Goal: Task Accomplishment & Management: Complete application form

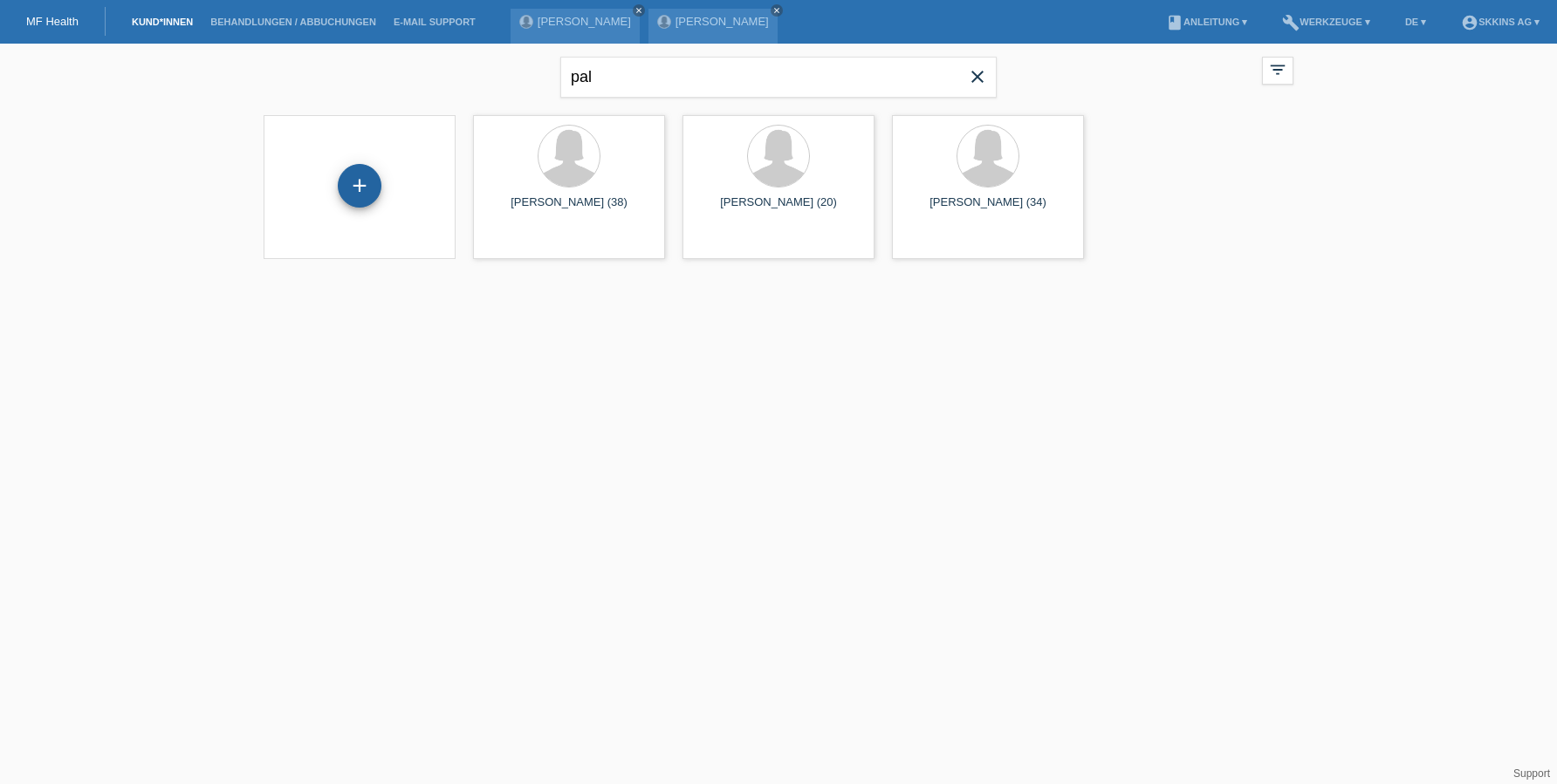
click at [365, 176] on div "+" at bounding box center [359, 186] width 42 height 29
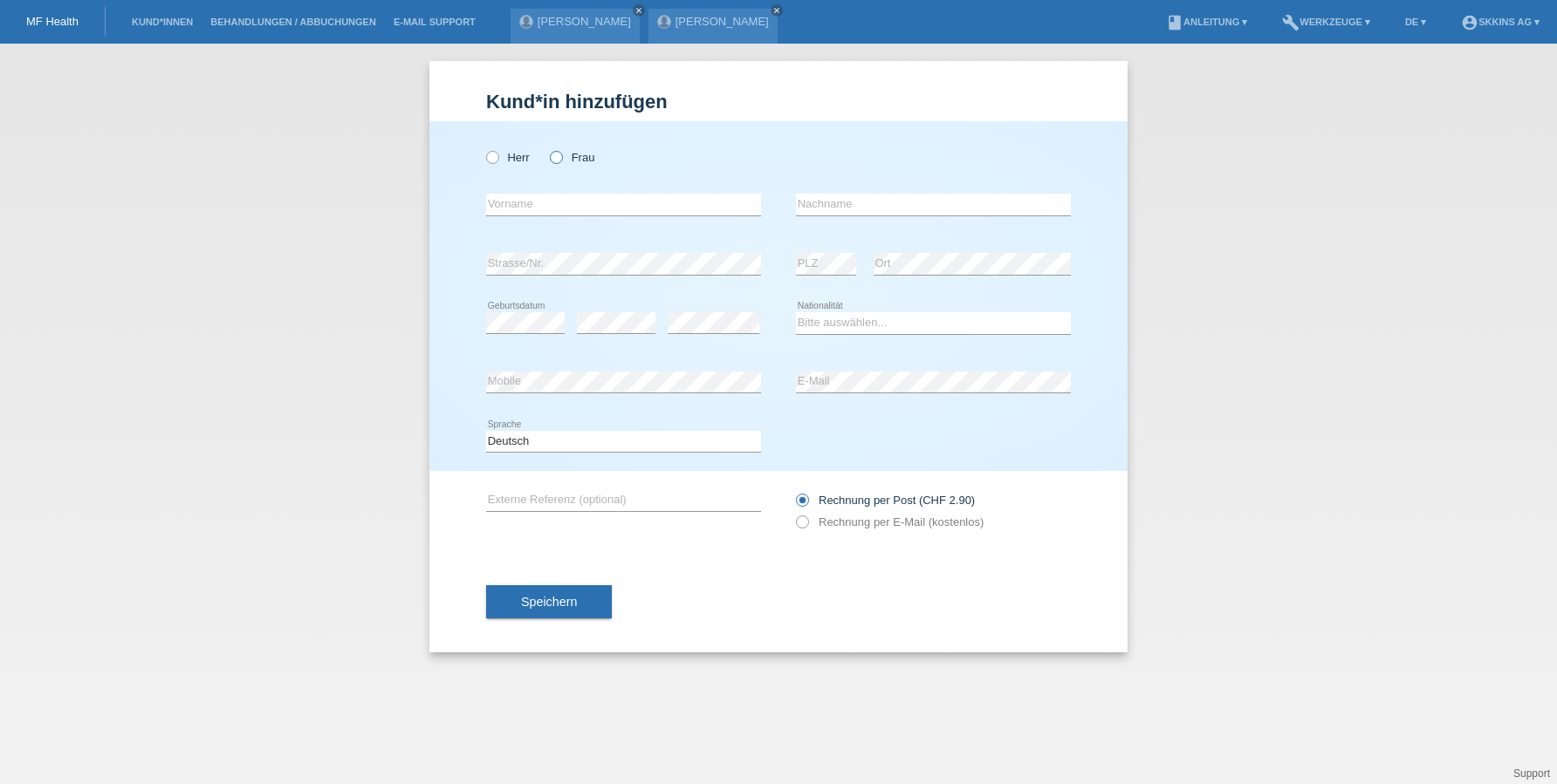
click at [548, 148] on icon at bounding box center [548, 148] width 0 height 0
click at [556, 156] on input "Frau" at bounding box center [555, 157] width 12 height 12
radio input "true"
type input "Busem"
type input "Ceylan"
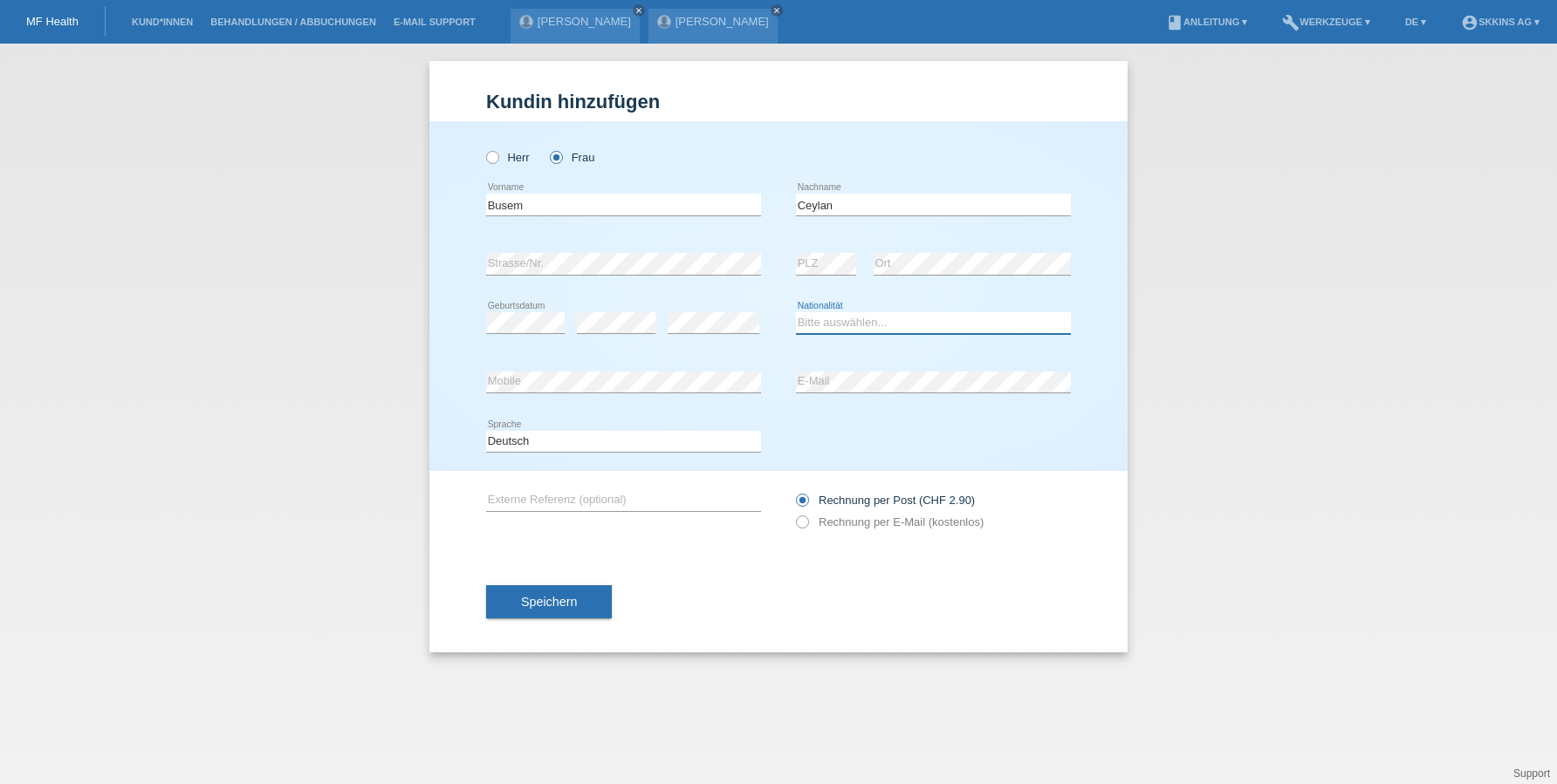
select select "CH"
click at [583, 394] on div "error Mobile" at bounding box center [623, 383] width 275 height 59
click at [793, 513] on icon at bounding box center [793, 513] width 0 height 0
click at [801, 524] on input "Rechnung per E-Mail (kostenlos)" at bounding box center [802, 527] width 12 height 22
radio input "true"
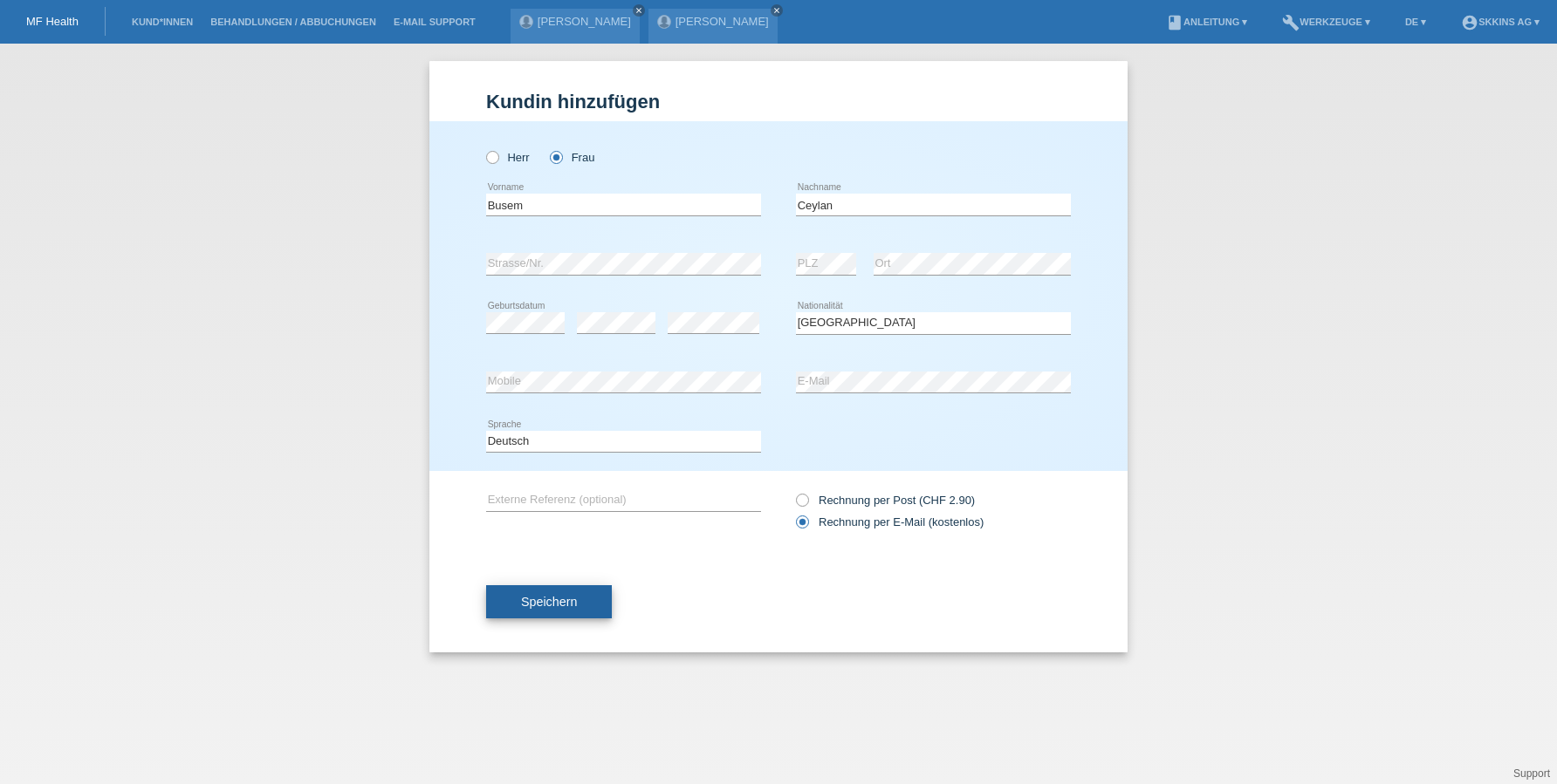
click at [592, 600] on button "Speichern" at bounding box center [548, 602] width 126 height 33
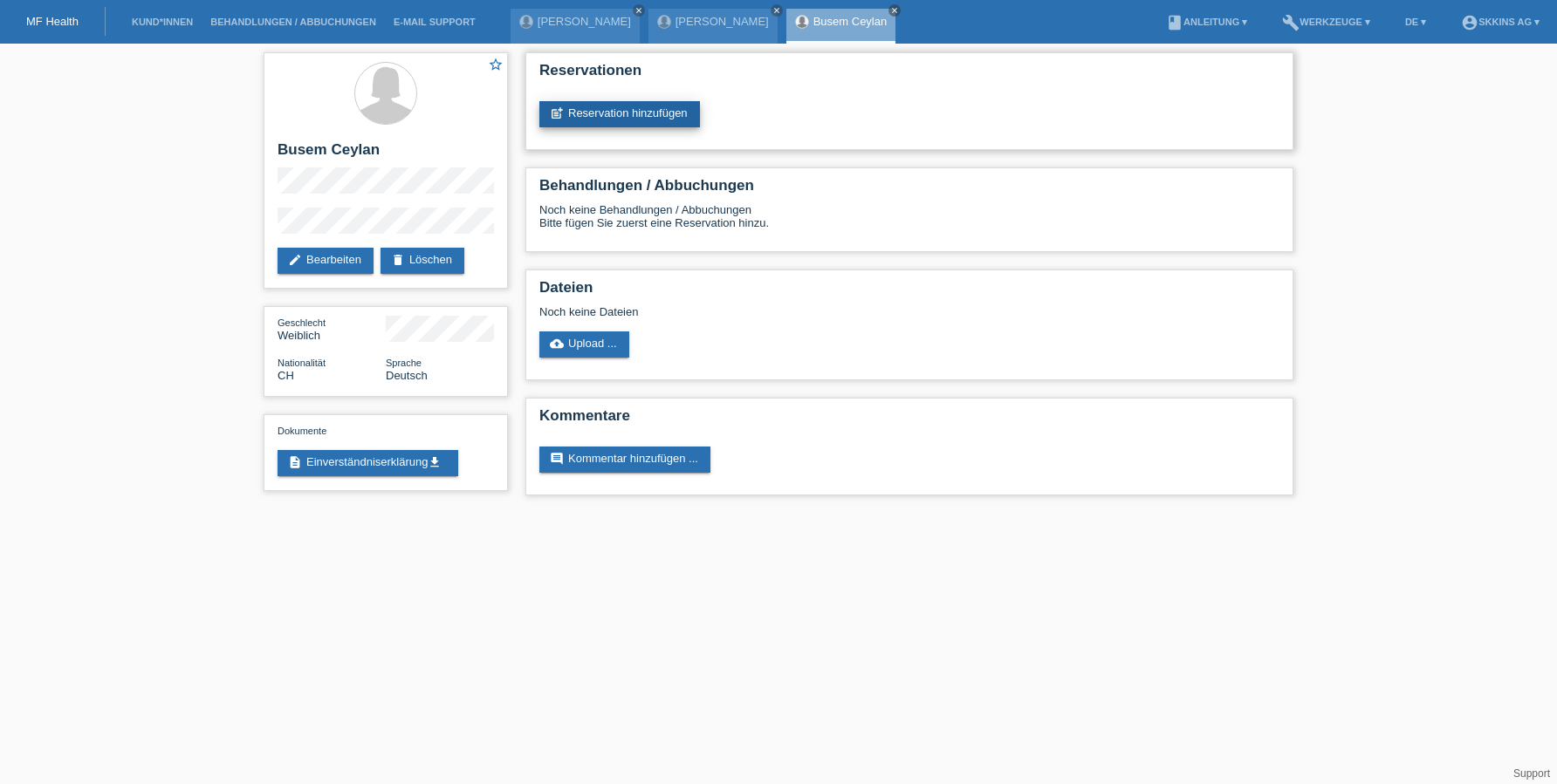
click at [619, 121] on link "post_add Reservation hinzufügen" at bounding box center [619, 114] width 160 height 27
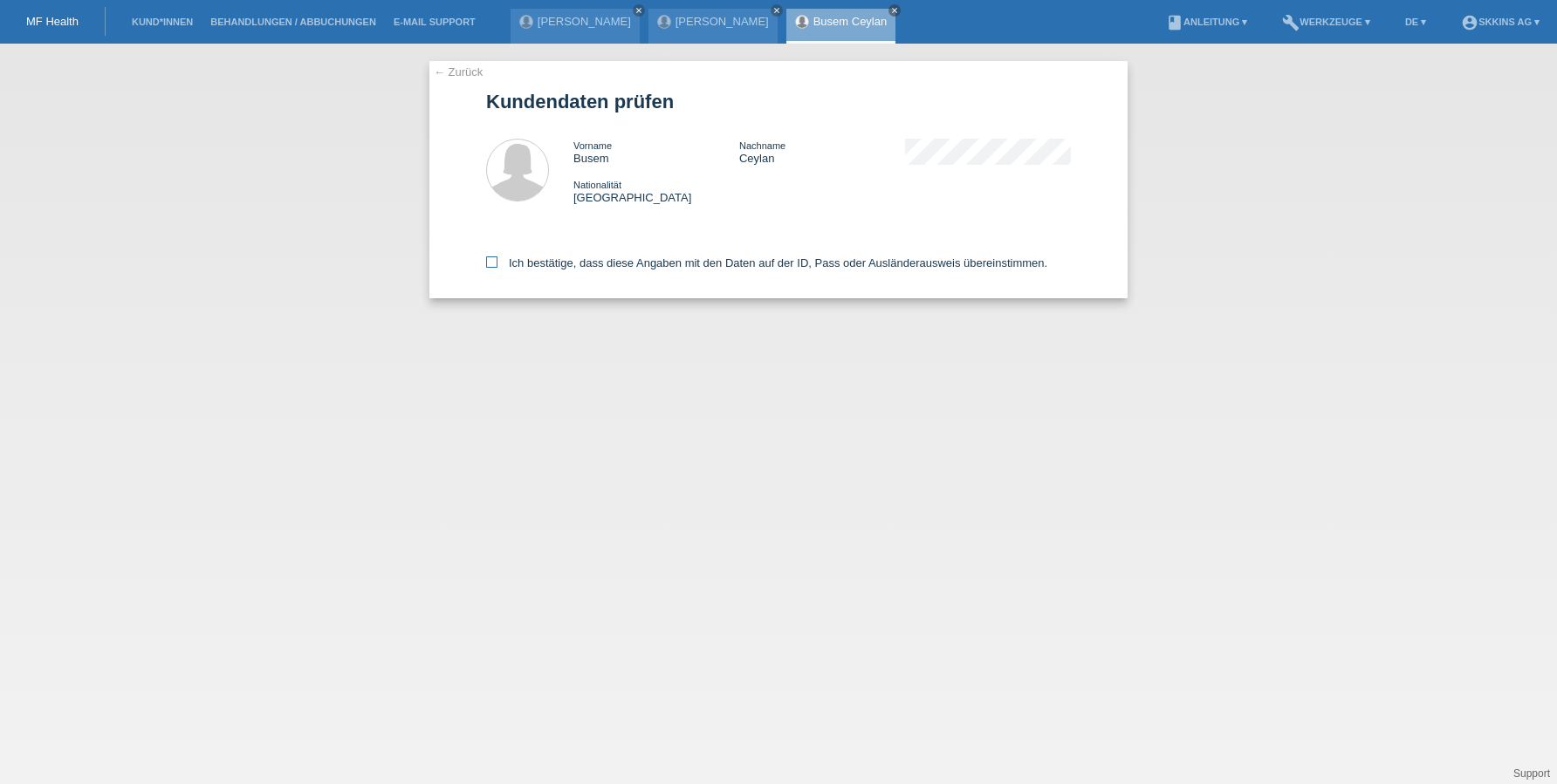
click at [494, 262] on icon at bounding box center [491, 262] width 12 height 12
click at [494, 262] on input "Ich bestätige, dass diese Angaben mit den Daten auf der ID, Pass oder Ausländer…" at bounding box center [491, 262] width 12 height 12
checkbox input "true"
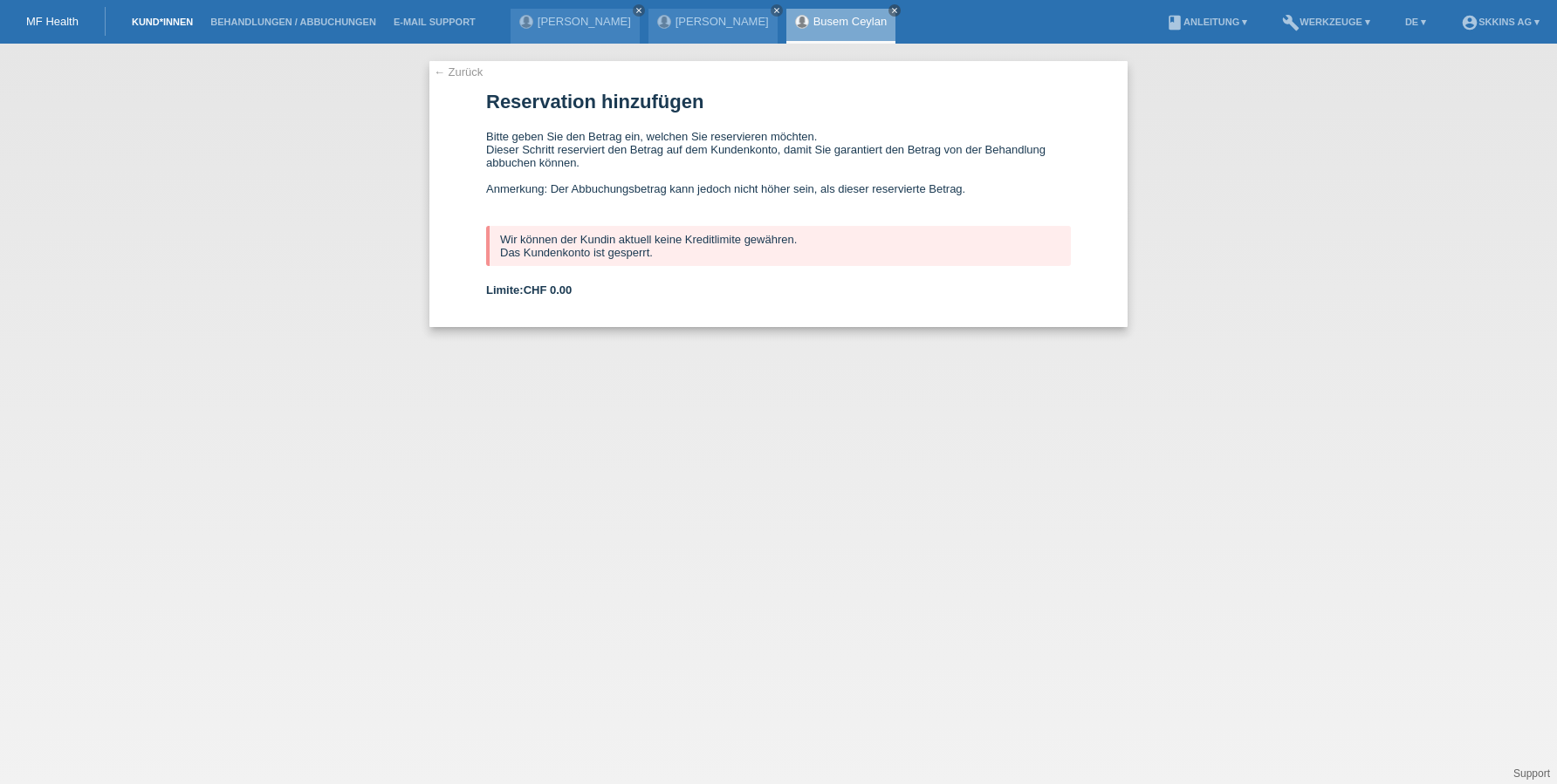
click at [193, 21] on link "Kund*innen" at bounding box center [162, 22] width 79 height 11
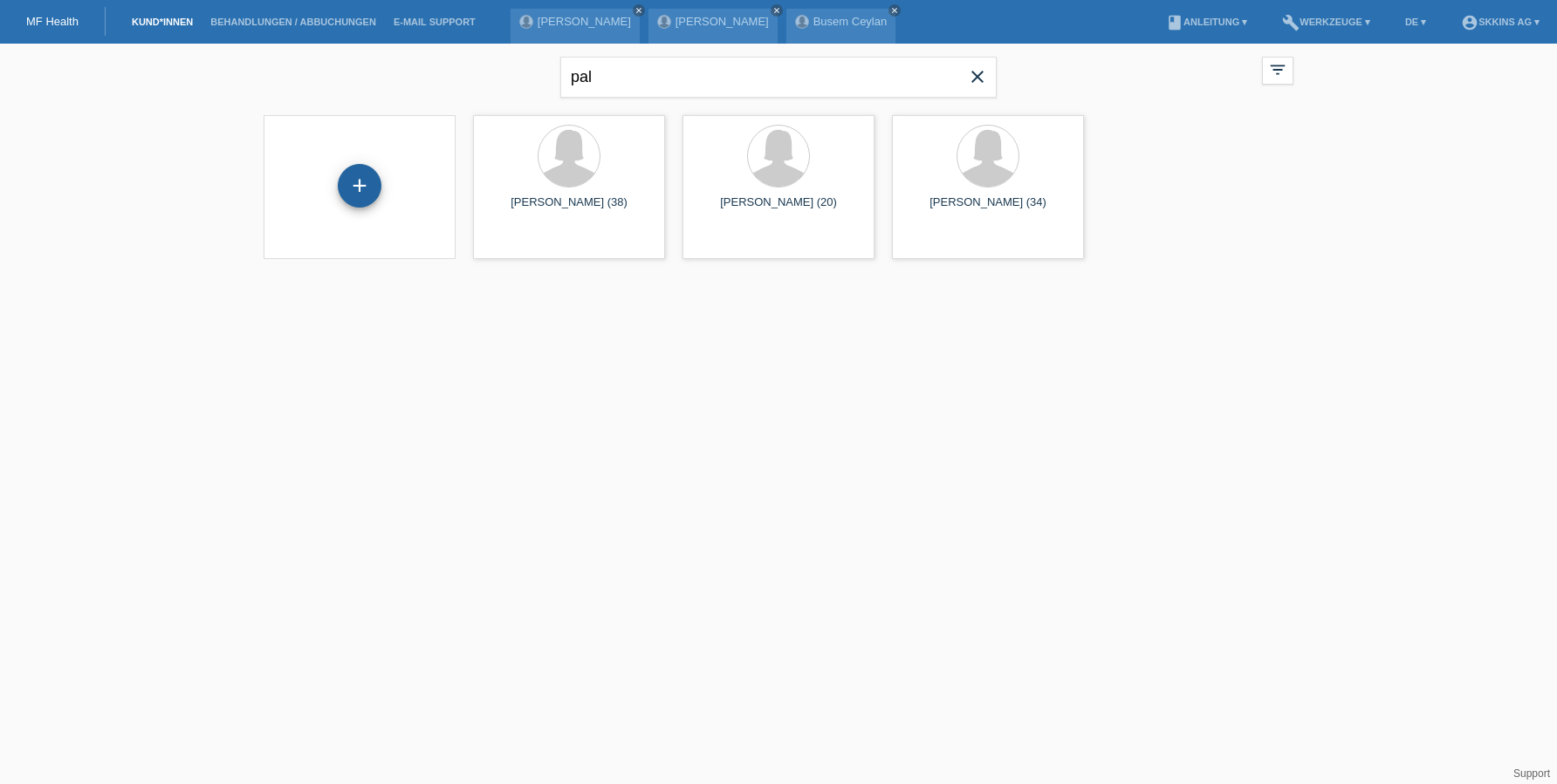
click at [361, 173] on div "+" at bounding box center [359, 186] width 42 height 29
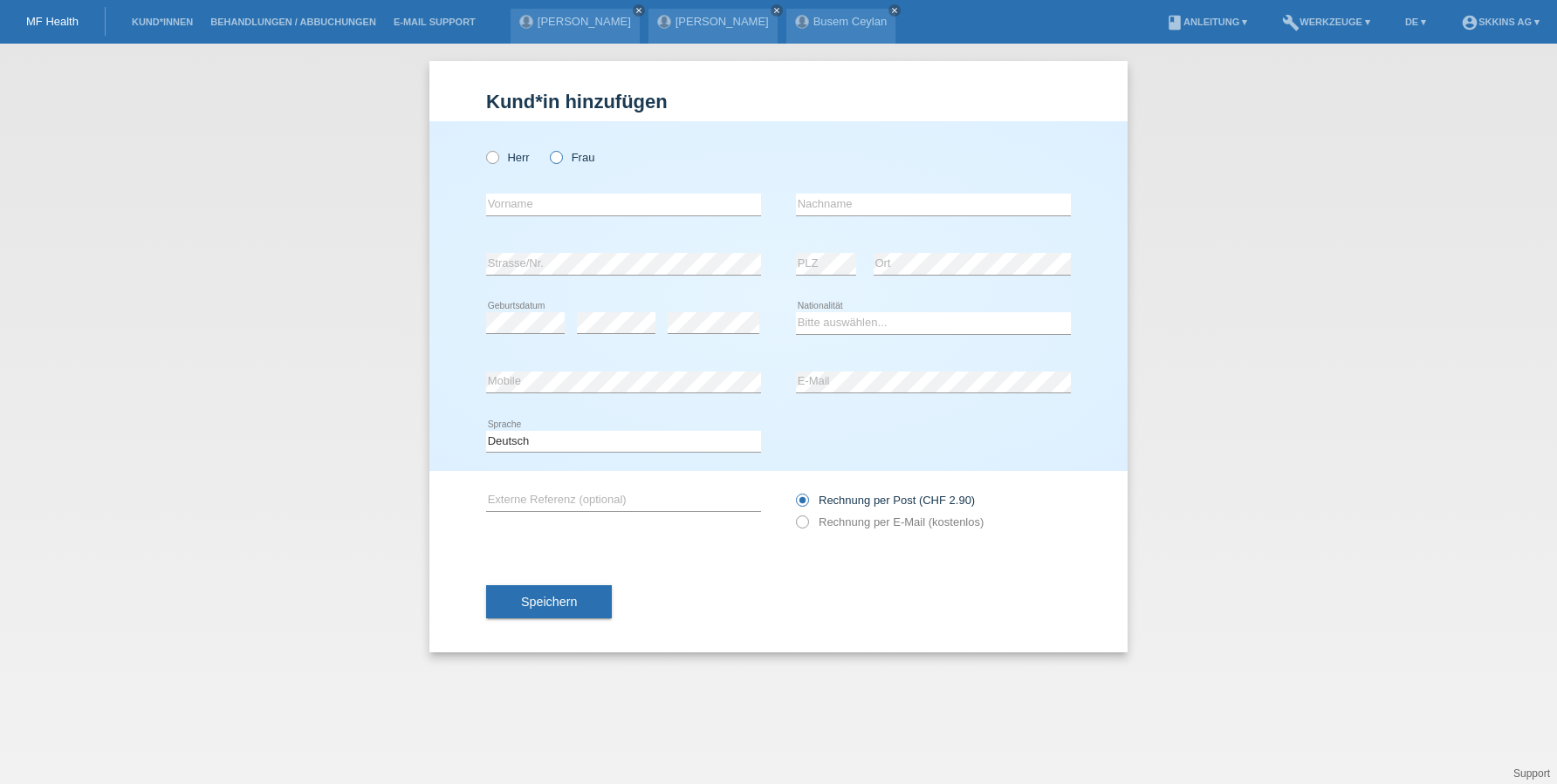
click at [548, 148] on icon at bounding box center [548, 148] width 0 height 0
click at [560, 153] on input "Frau" at bounding box center [555, 157] width 12 height 12
radio input "true"
type input "Alisha Saliha"
type input "Kapli"
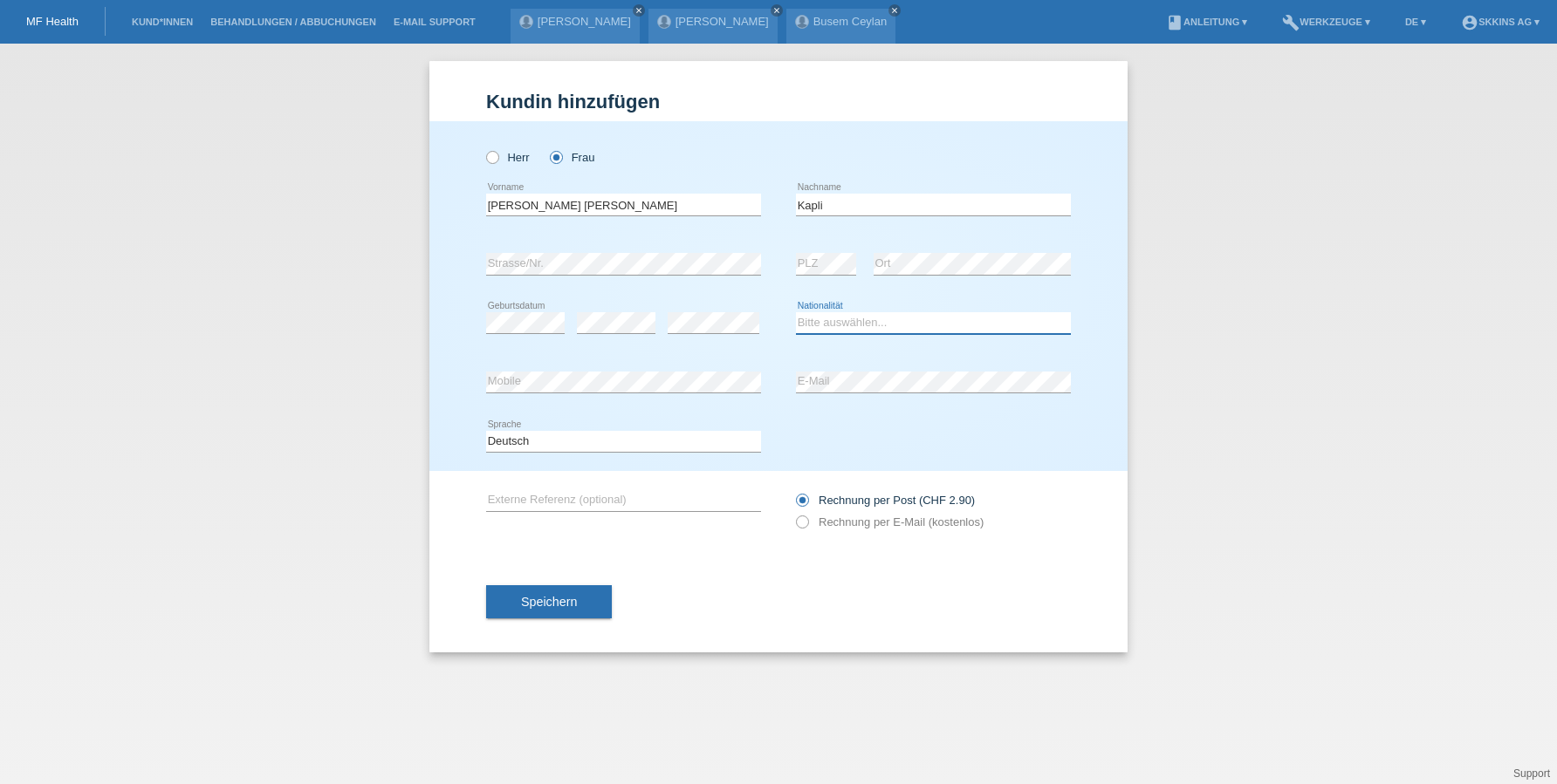
select select "DE"
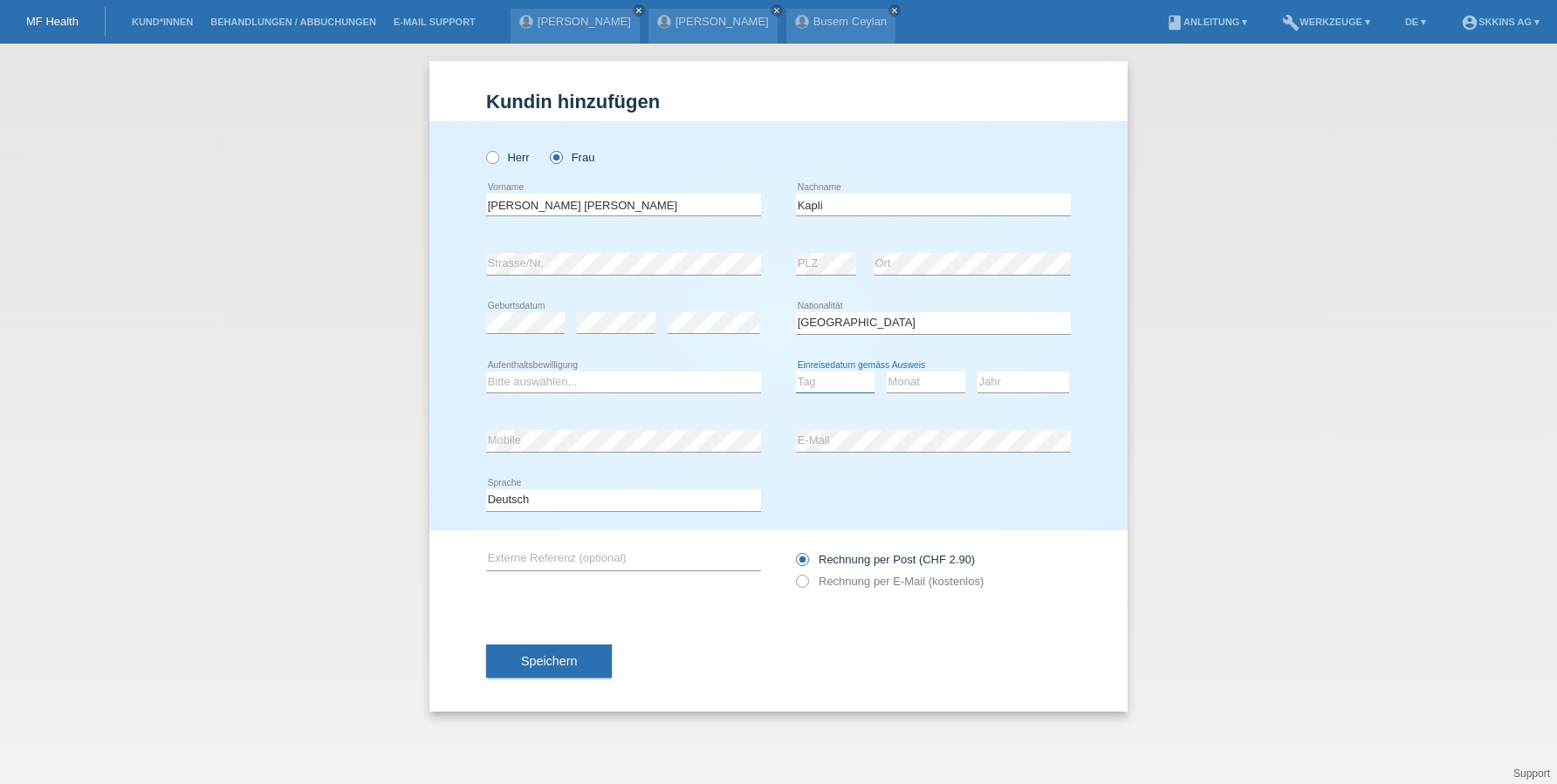
select select "01"
click at [887, 390] on div "Monat 01 02 03 04 05 06 07 08 09 10 11 12 error" at bounding box center [926, 382] width 79 height 22
select select "04"
select select "2025"
select select "B"
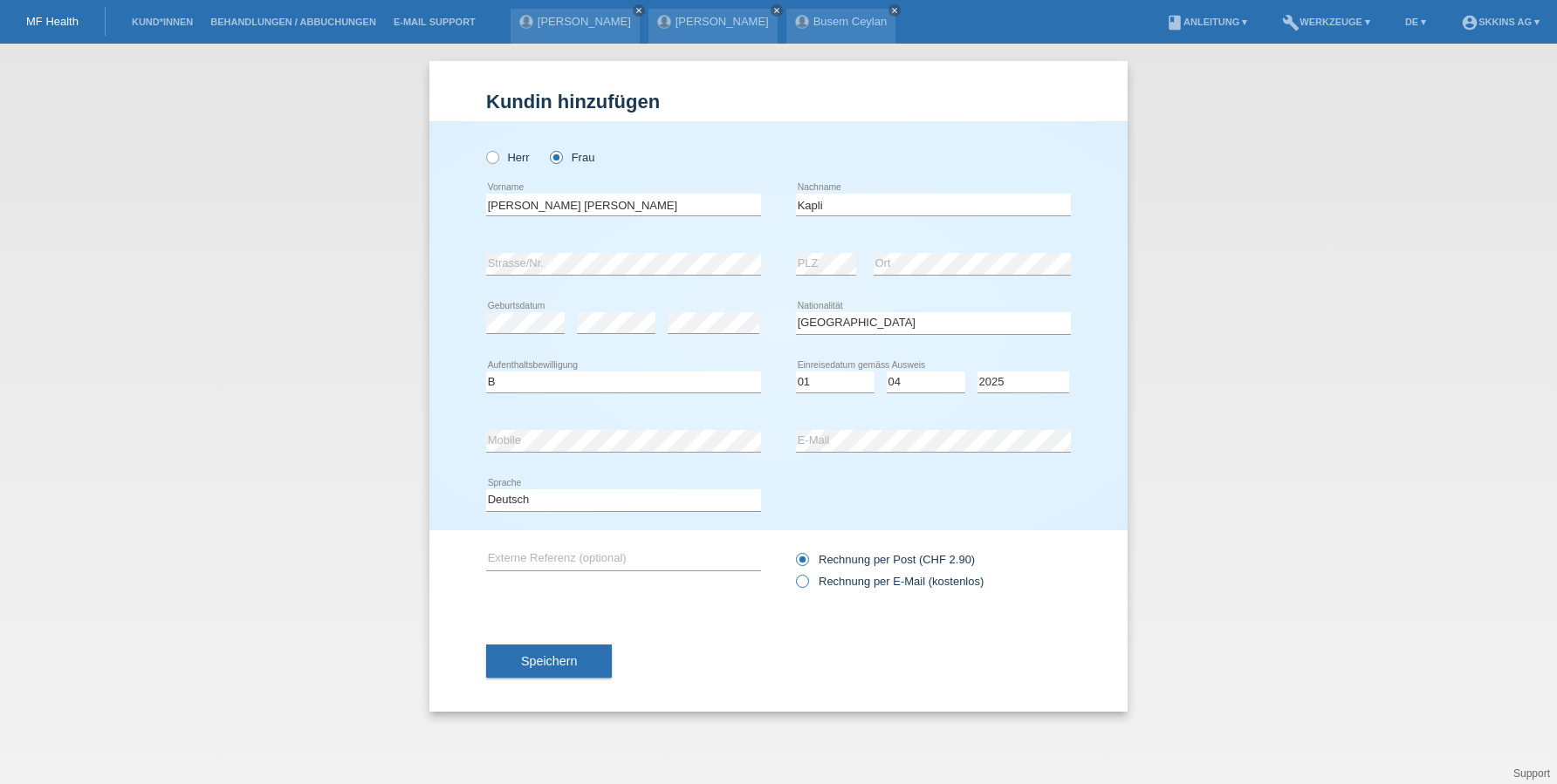
click at [793, 572] on icon at bounding box center [793, 572] width 0 height 0
click at [803, 581] on input "Rechnung per E-Mail (kostenlos)" at bounding box center [802, 586] width 12 height 22
radio input "true"
click at [567, 652] on button "Speichern" at bounding box center [548, 661] width 126 height 33
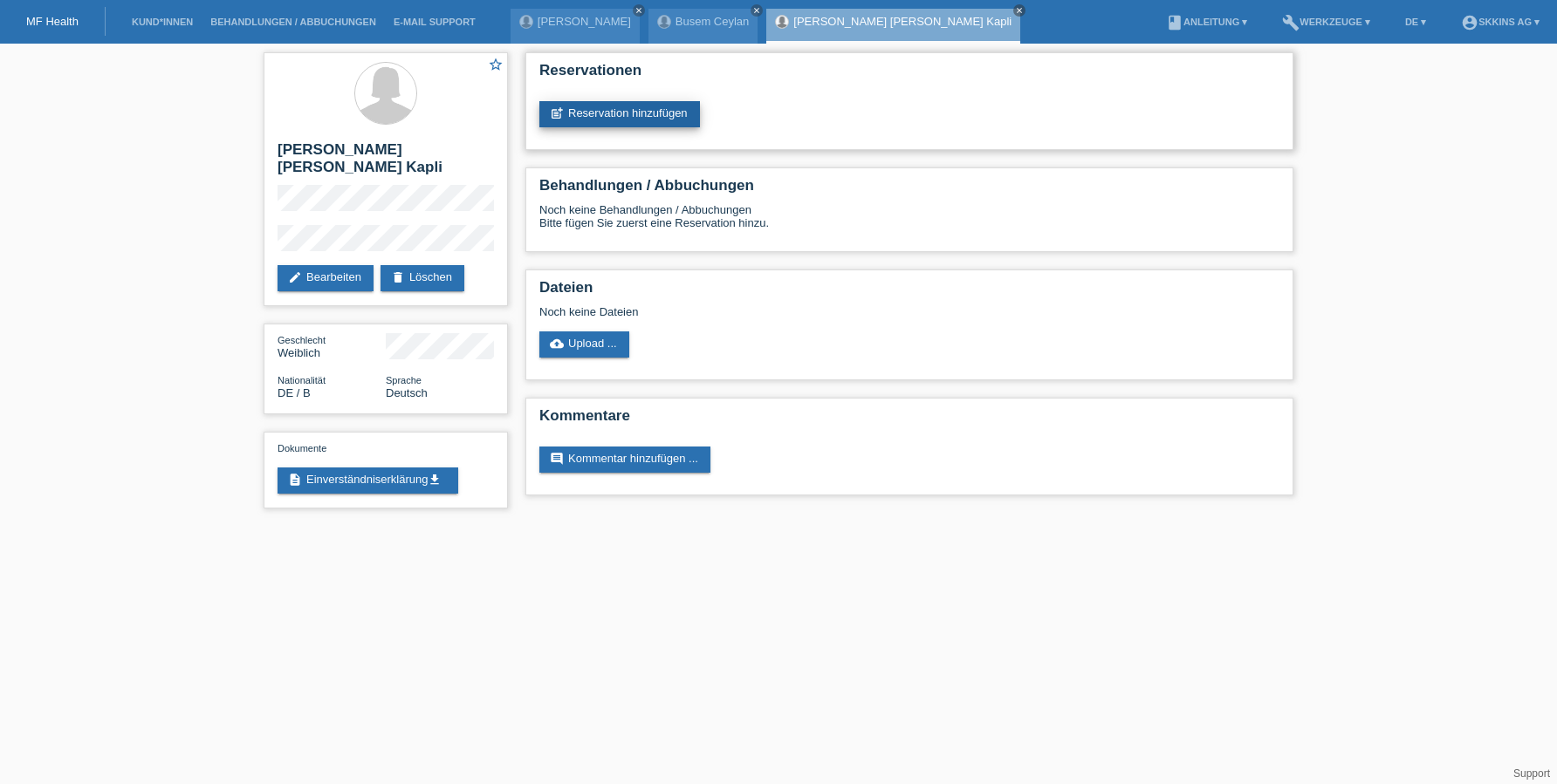
click at [665, 109] on link "post_add Reservation hinzufügen" at bounding box center [619, 114] width 160 height 27
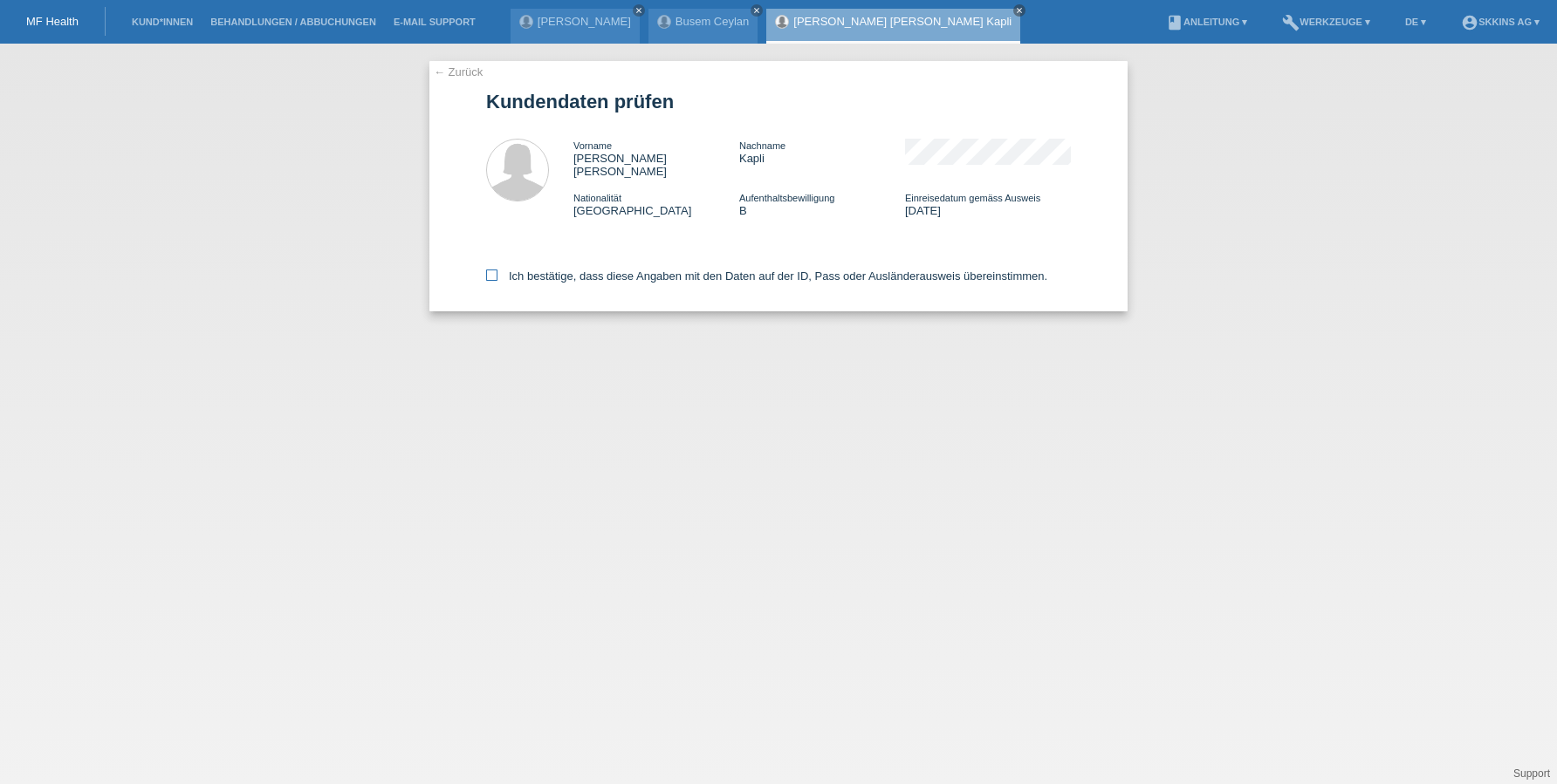
click at [488, 269] on icon at bounding box center [491, 275] width 12 height 12
click at [488, 269] on input "Ich bestätige, dass diese Angaben mit den Daten auf der ID, Pass oder Ausländer…" at bounding box center [491, 275] width 12 height 12
checkbox input "true"
